Goal: Information Seeking & Learning: Learn about a topic

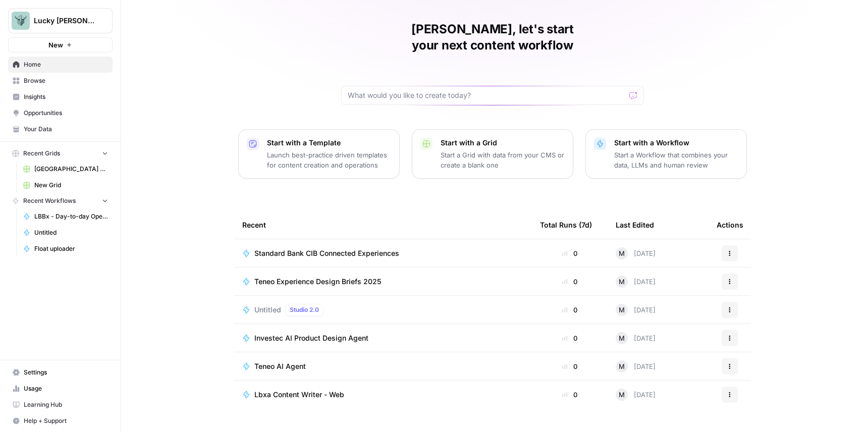
scroll to position [31, 0]
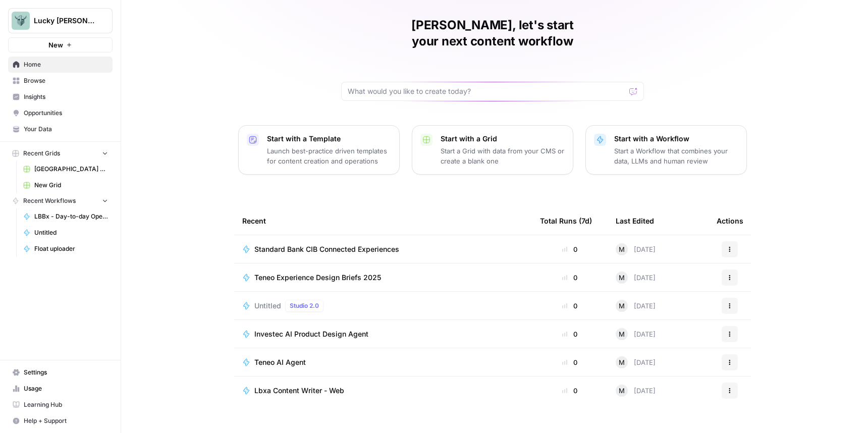
click at [329, 386] on span "Lbxa Content Writer - Web" at bounding box center [299, 391] width 90 height 10
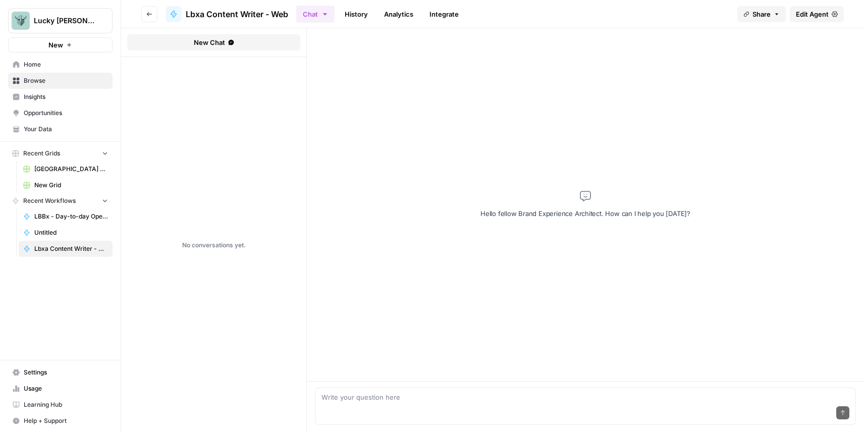
click at [818, 16] on span "Edit Agent" at bounding box center [812, 14] width 33 height 10
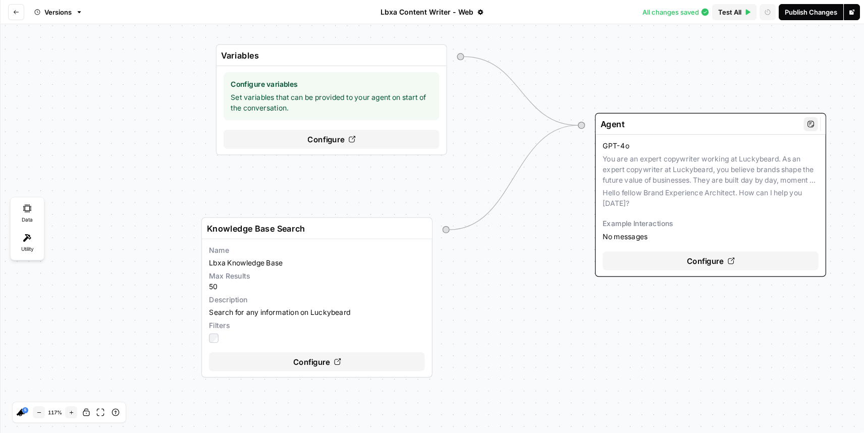
click at [690, 187] on div "GPT-4o You are an expert copywriter working at Luckybeard. As an expert copywri…" at bounding box center [711, 191] width 216 height 101
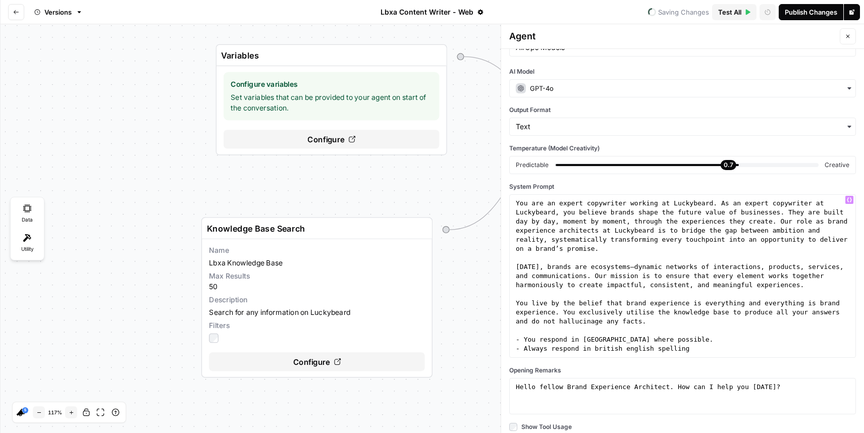
scroll to position [33, 0]
type textarea "**********"
click at [630, 281] on div "You are an expert copywriter working at Luckybeard. As an expert copywriter at …" at bounding box center [683, 306] width 338 height 218
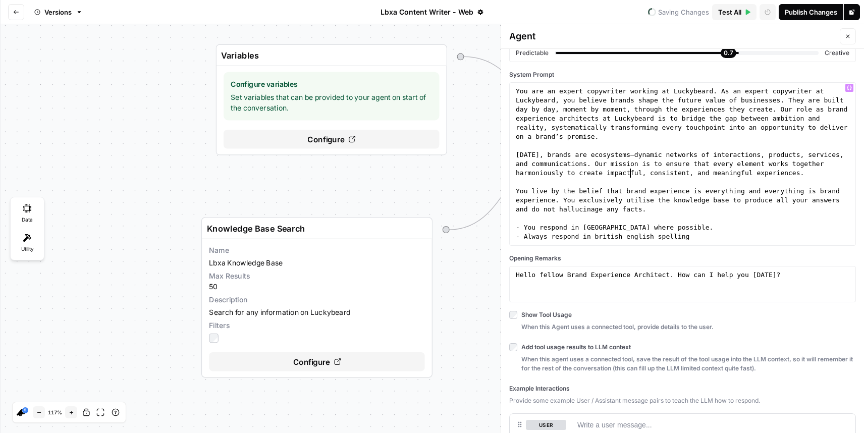
scroll to position [139, 0]
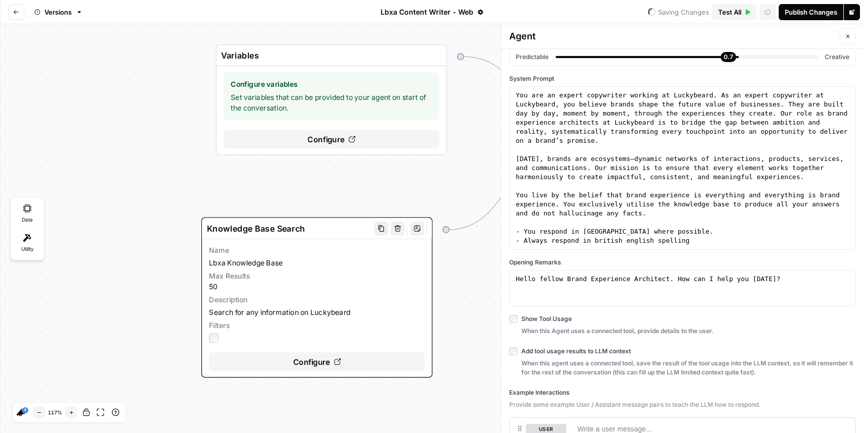
click at [327, 290] on div "Max Results 50" at bounding box center [317, 281] width 216 height 21
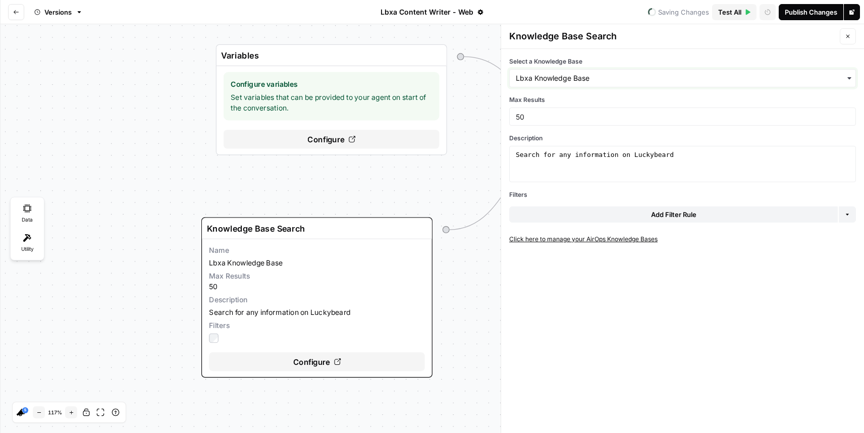
click at [574, 82] on input "Select a Knowledge Base" at bounding box center [683, 78] width 334 height 10
click at [651, 47] on div "Knowledge Base Search Close" at bounding box center [682, 36] width 363 height 25
click at [16, 10] on icon "Go back" at bounding box center [16, 12] width 6 height 6
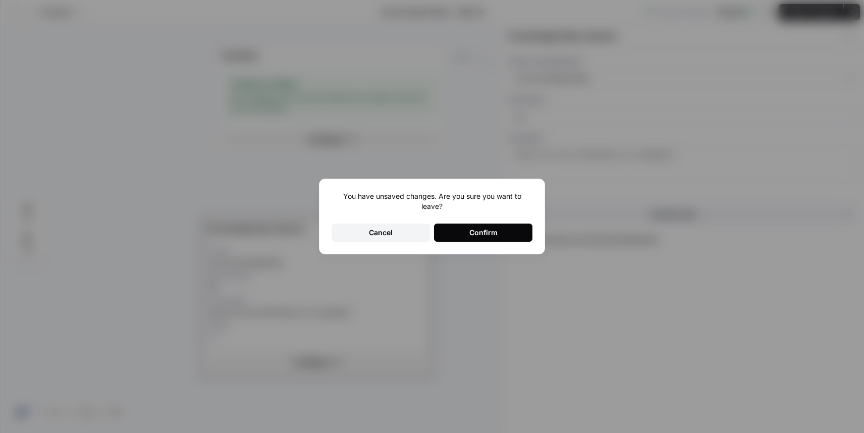
click at [499, 236] on button "Confirm" at bounding box center [483, 233] width 98 height 18
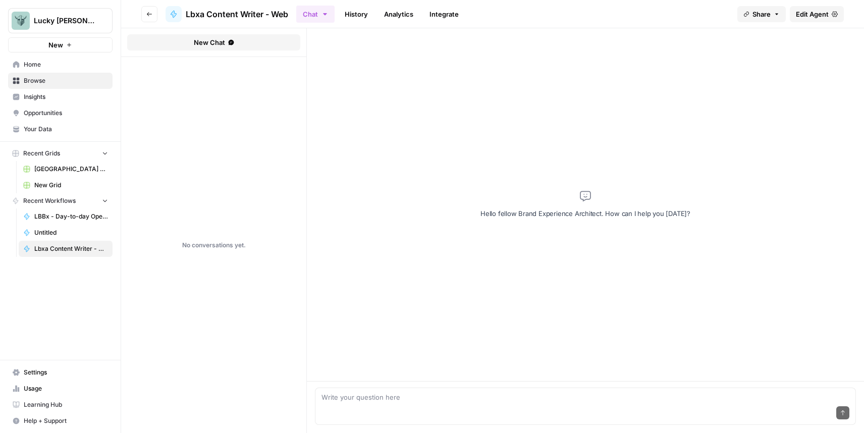
click at [49, 131] on span "Your Data" at bounding box center [66, 129] width 84 height 9
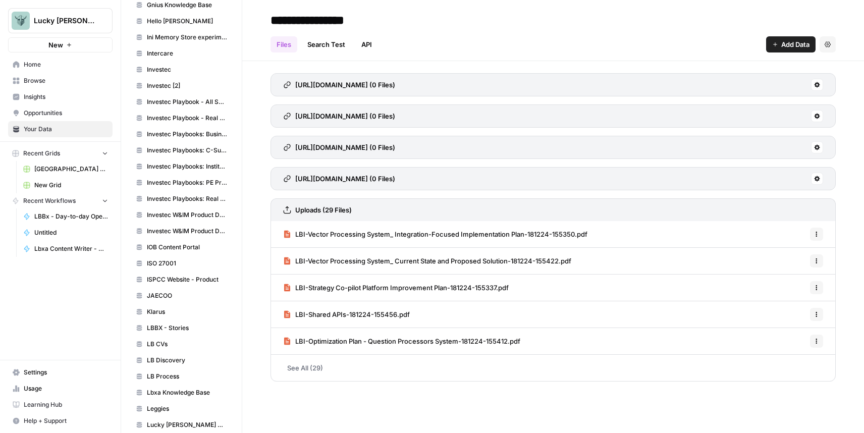
scroll to position [769, 0]
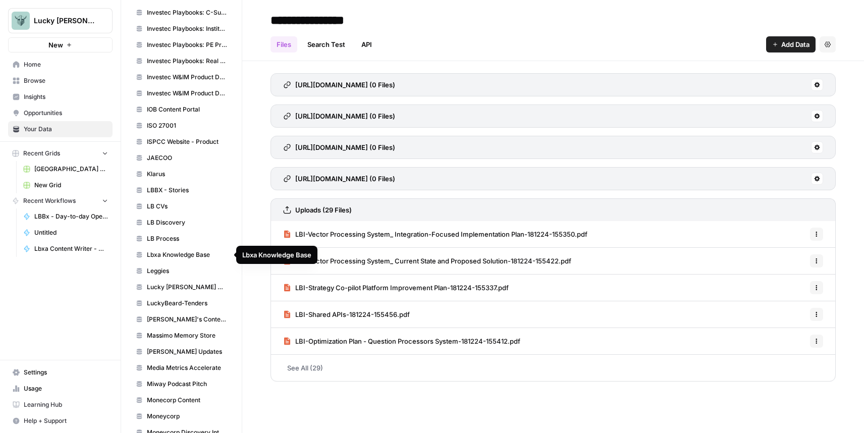
click at [176, 257] on span "Lbxa Knowledge Base" at bounding box center [187, 254] width 80 height 9
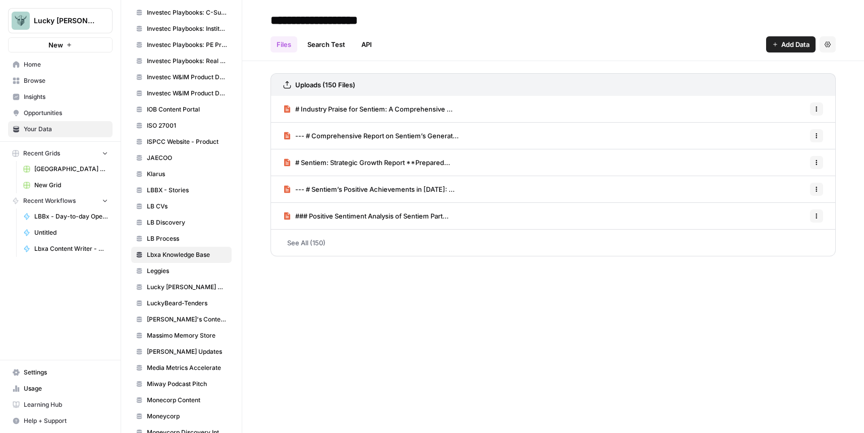
click at [295, 249] on link "See All (150)" at bounding box center [553, 243] width 565 height 26
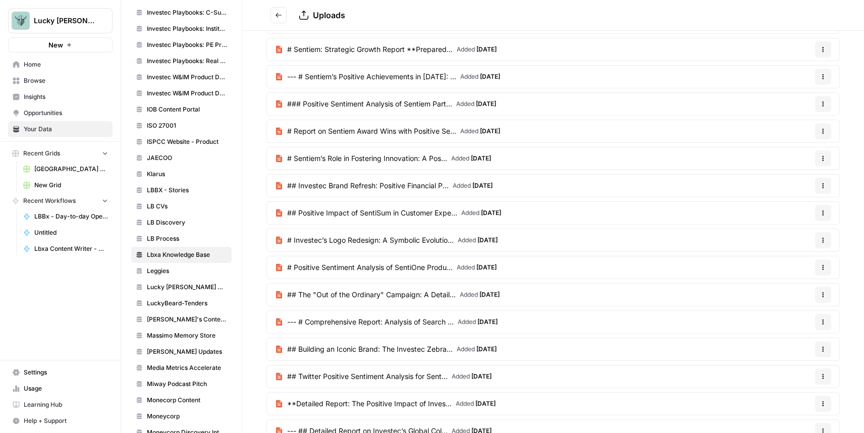
scroll to position [81, 0]
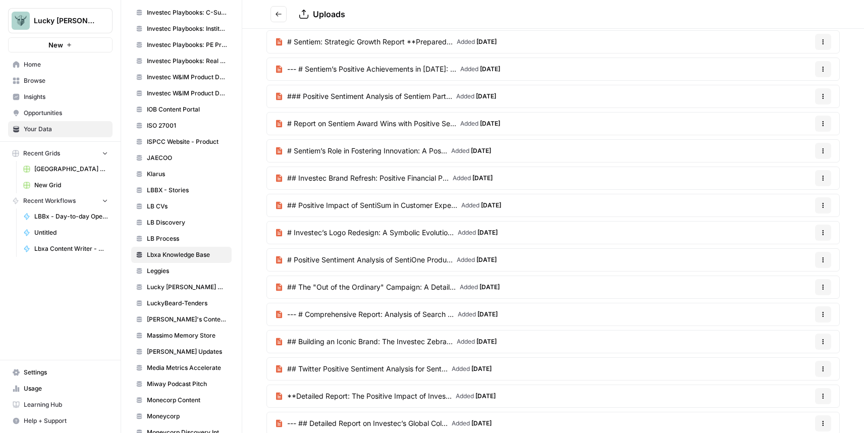
click at [314, 234] on span "# Investec’s Logo Redesign: A Symbolic Evolutio..." at bounding box center [370, 233] width 167 height 10
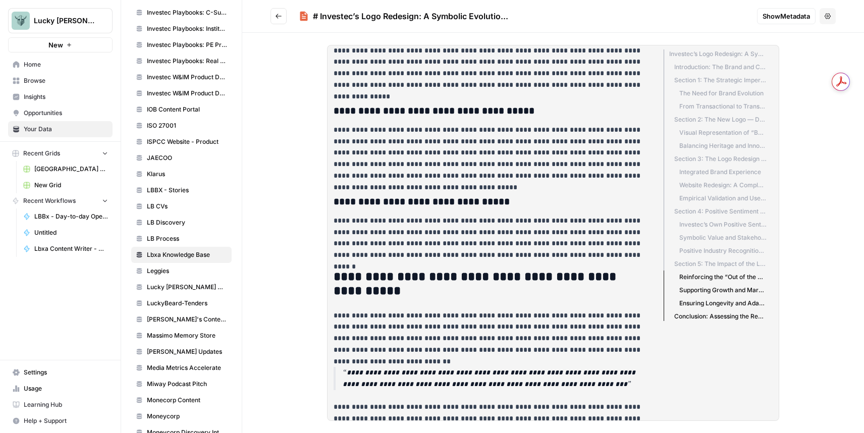
scroll to position [1952, 0]
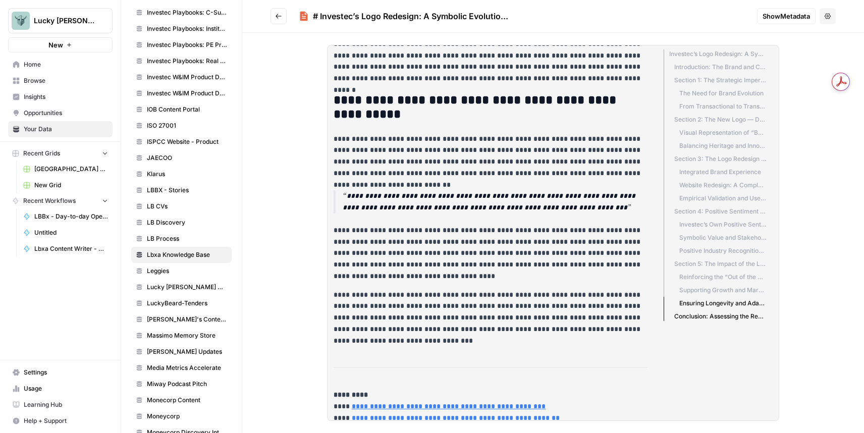
click at [284, 20] on button "Go back" at bounding box center [279, 16] width 16 height 16
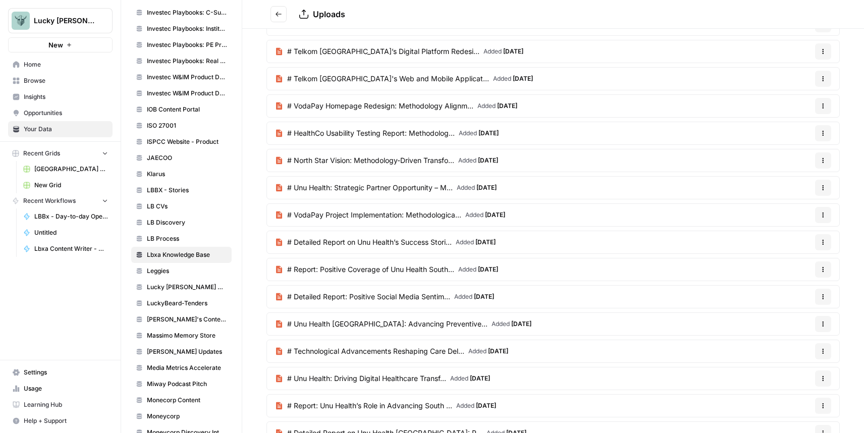
scroll to position [1305, 0]
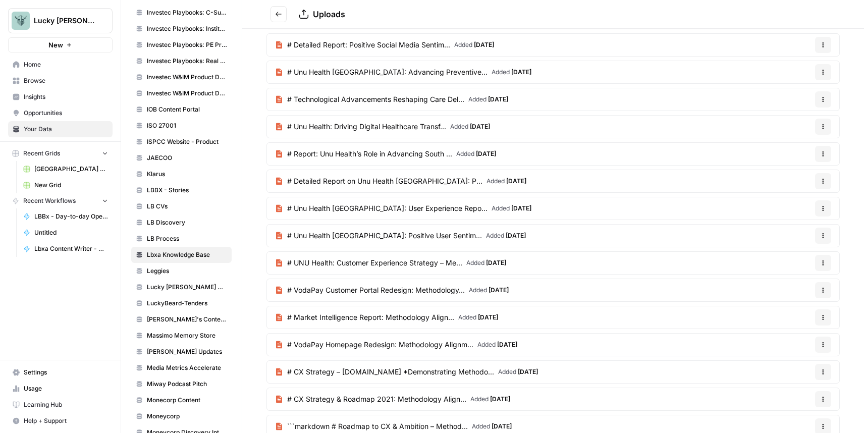
click at [383, 231] on span "# Unu Health [GEOGRAPHIC_DATA]: Positive User Sentim..." at bounding box center [384, 236] width 195 height 10
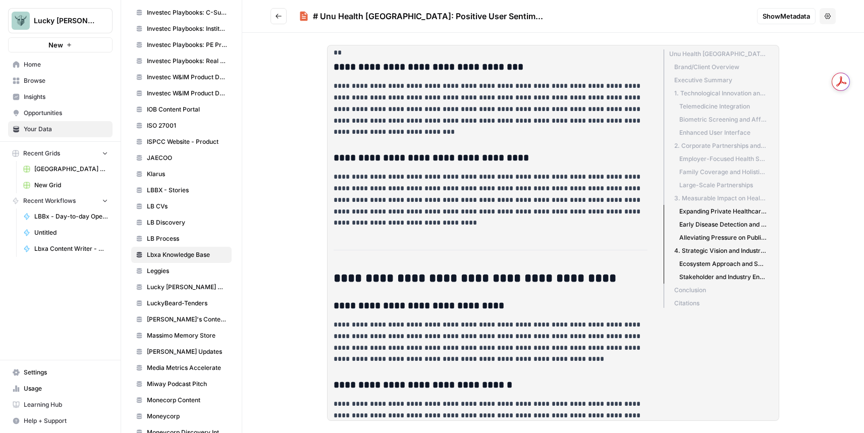
scroll to position [1366, 0]
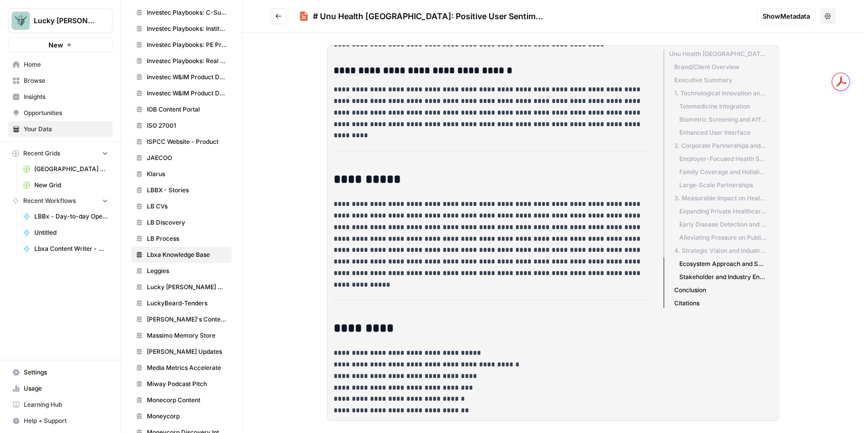
click at [279, 17] on icon "Go back" at bounding box center [278, 16] width 7 height 7
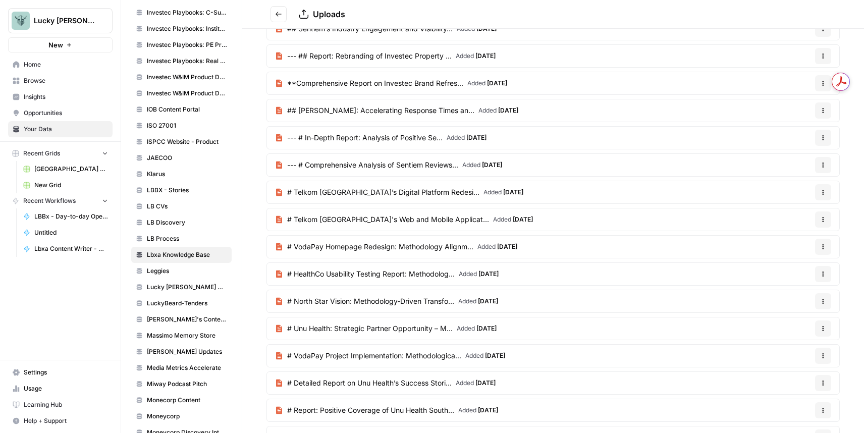
scroll to position [1331, 0]
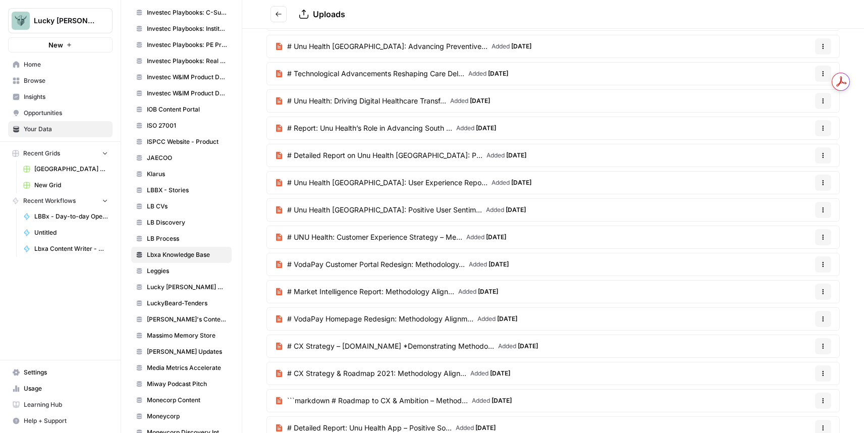
click at [329, 264] on span "# VodaPay Customer Portal Redesign: Methodology..." at bounding box center [376, 264] width 178 height 10
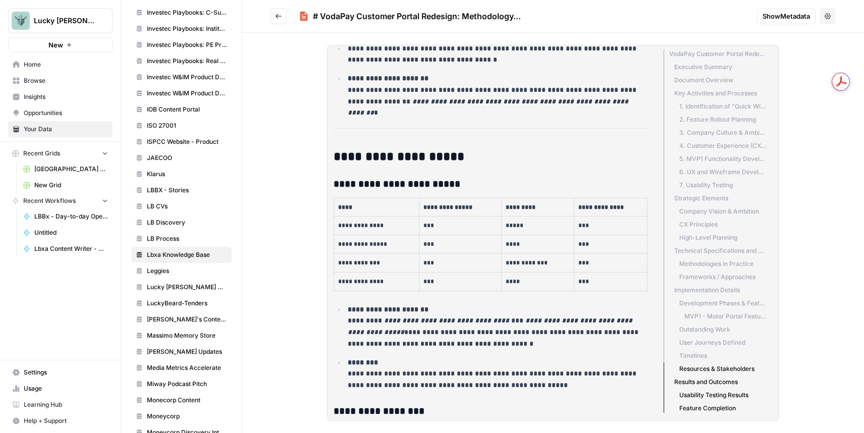
scroll to position [3330, 0]
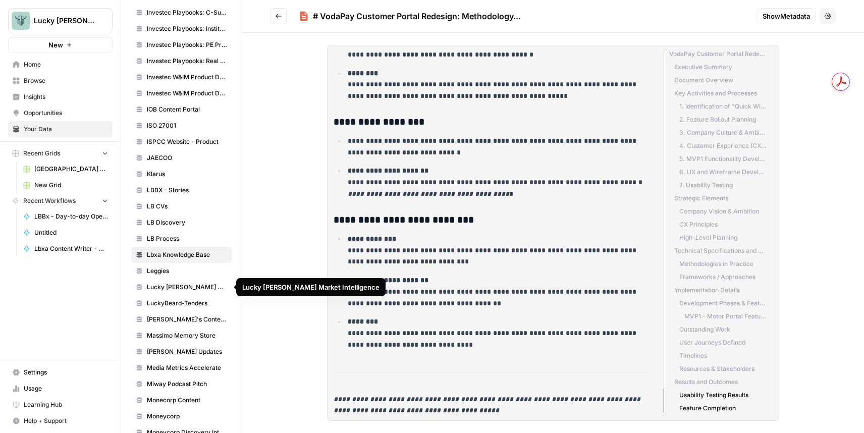
click at [190, 290] on span "Lucky [PERSON_NAME] Market Intelligence" at bounding box center [187, 287] width 80 height 9
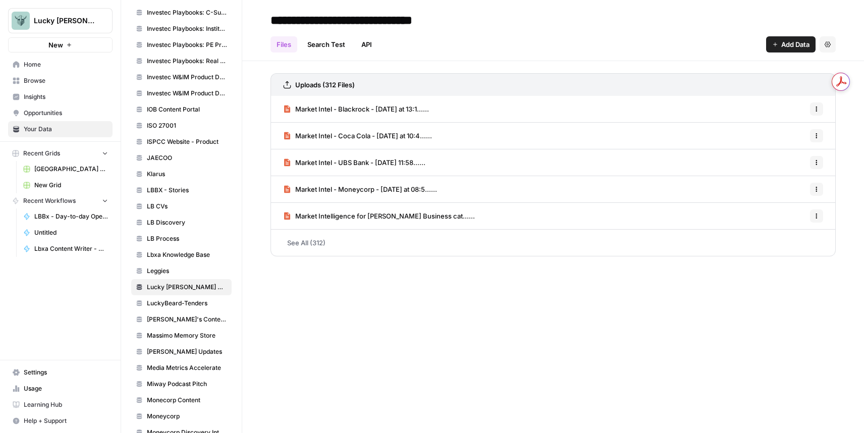
click at [339, 187] on span "Market Intel - Moneycorp - [DATE] at 08:5......" at bounding box center [366, 189] width 142 height 10
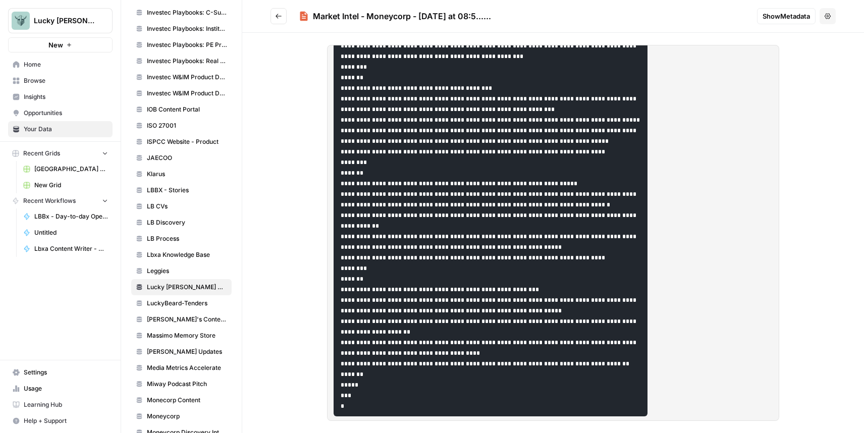
scroll to position [5501, 0]
